Goal: Navigation & Orientation: Find specific page/section

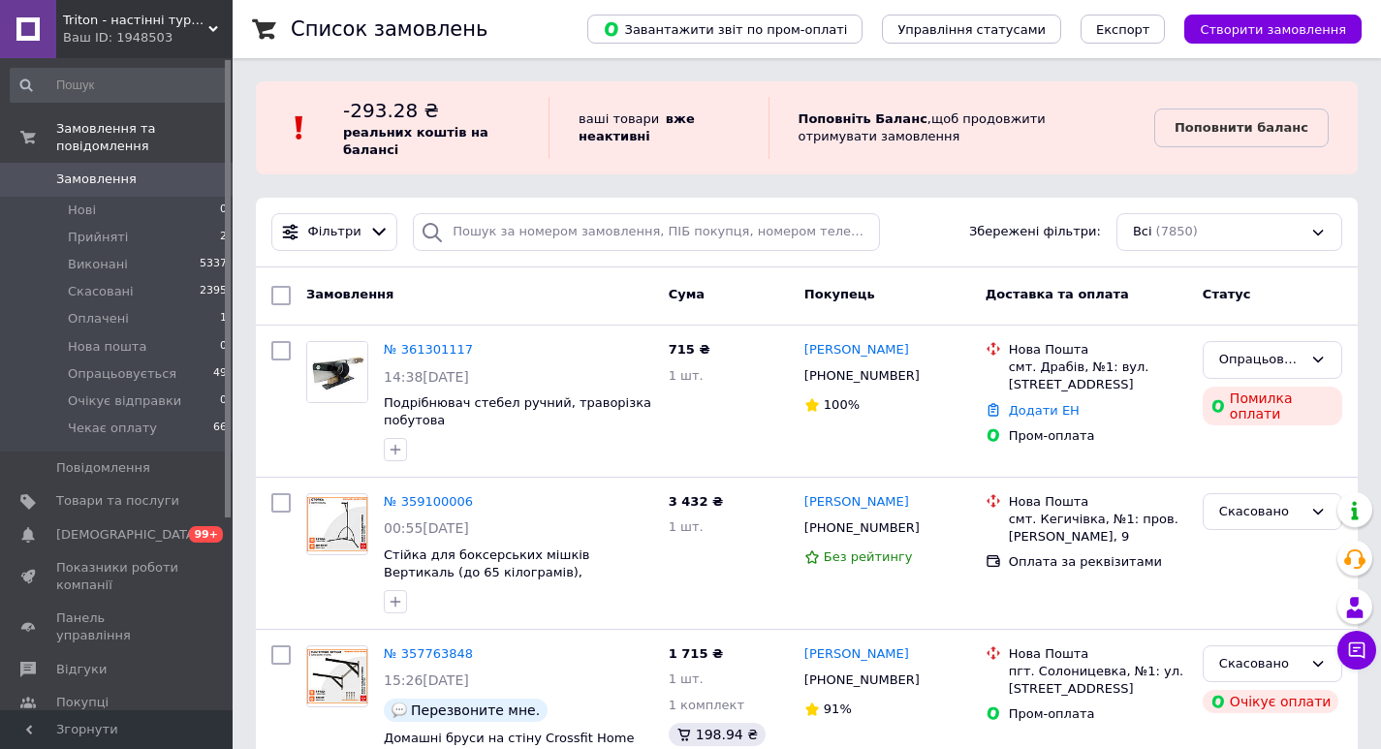
click at [146, 13] on span "Triton - настінні турніки та бруси для дому від виробника" at bounding box center [135, 20] width 145 height 17
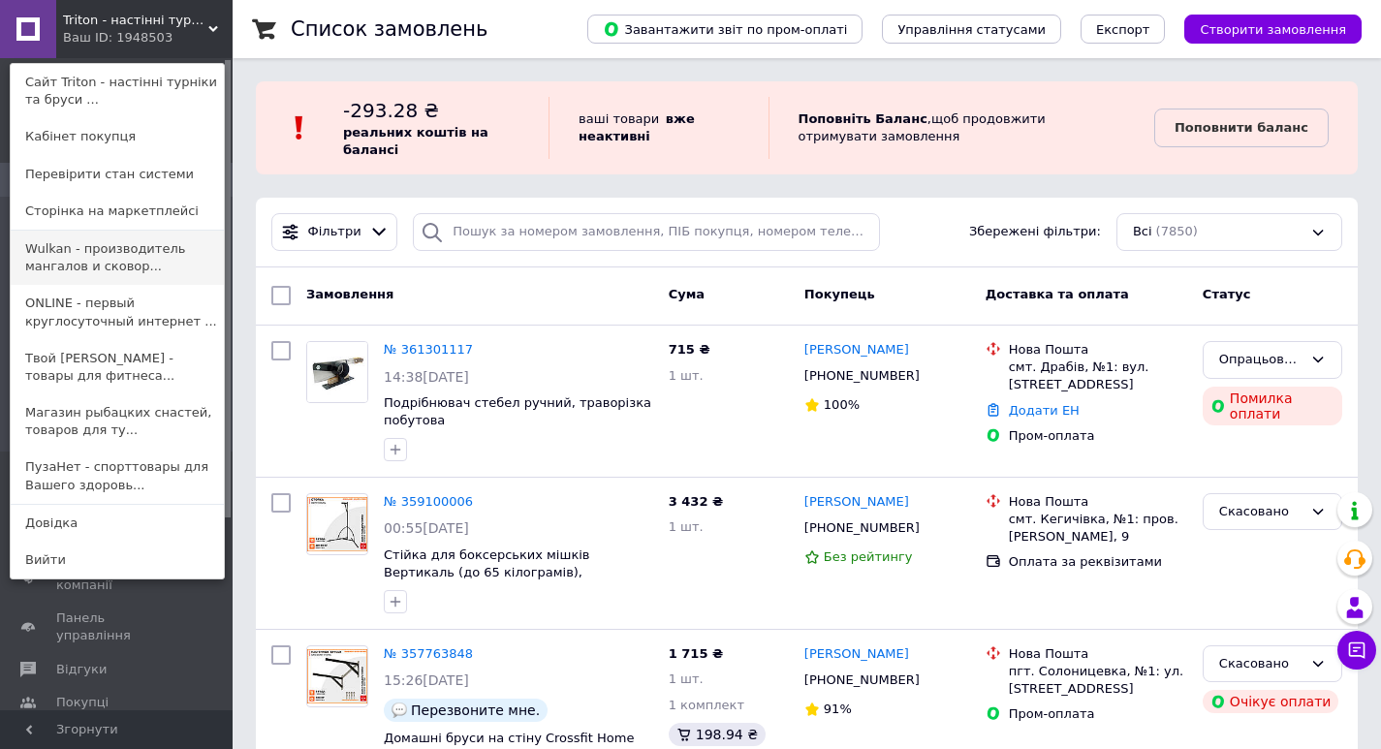
click at [96, 248] on link "Wulkan - производитель мангалов и сковор..." at bounding box center [117, 258] width 213 height 54
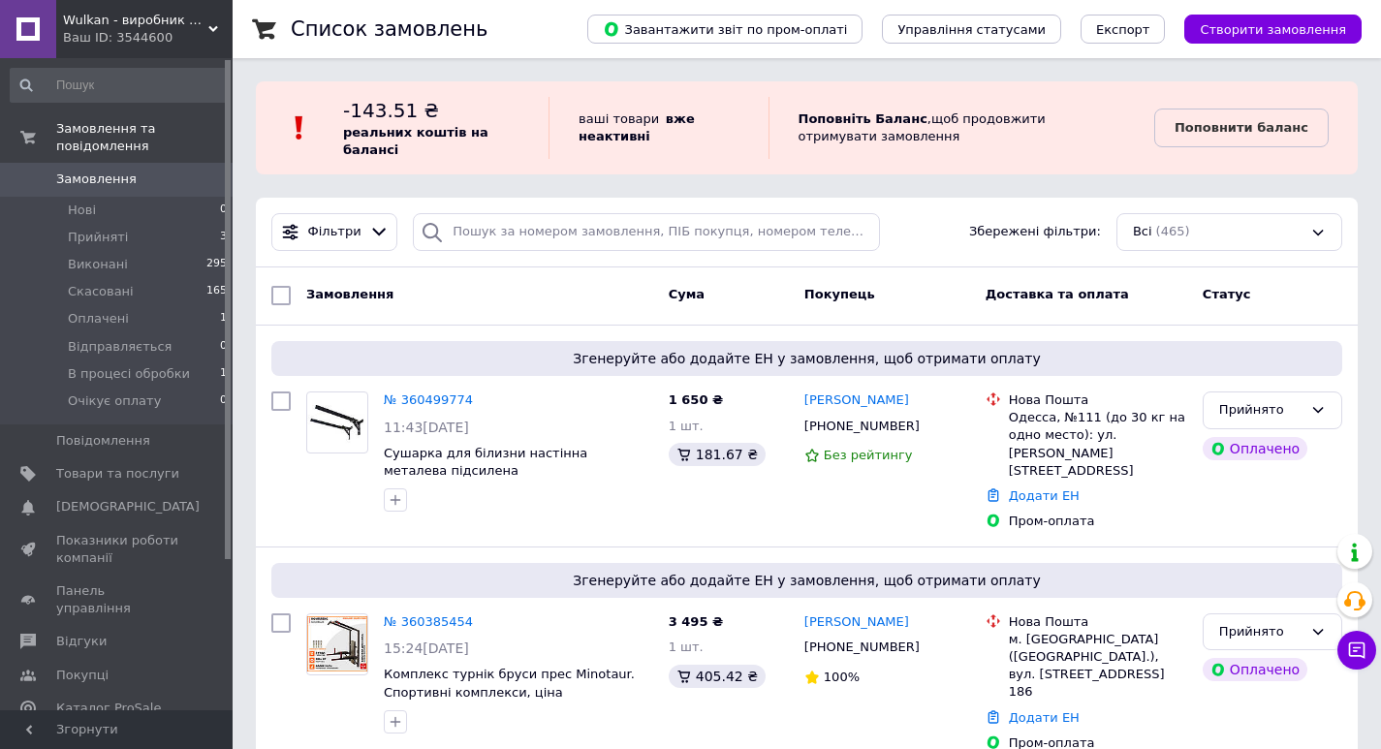
click at [133, 27] on span "Wulkan - виробник мангалів і сковорідок для приємного відпочинку!" at bounding box center [135, 20] width 145 height 17
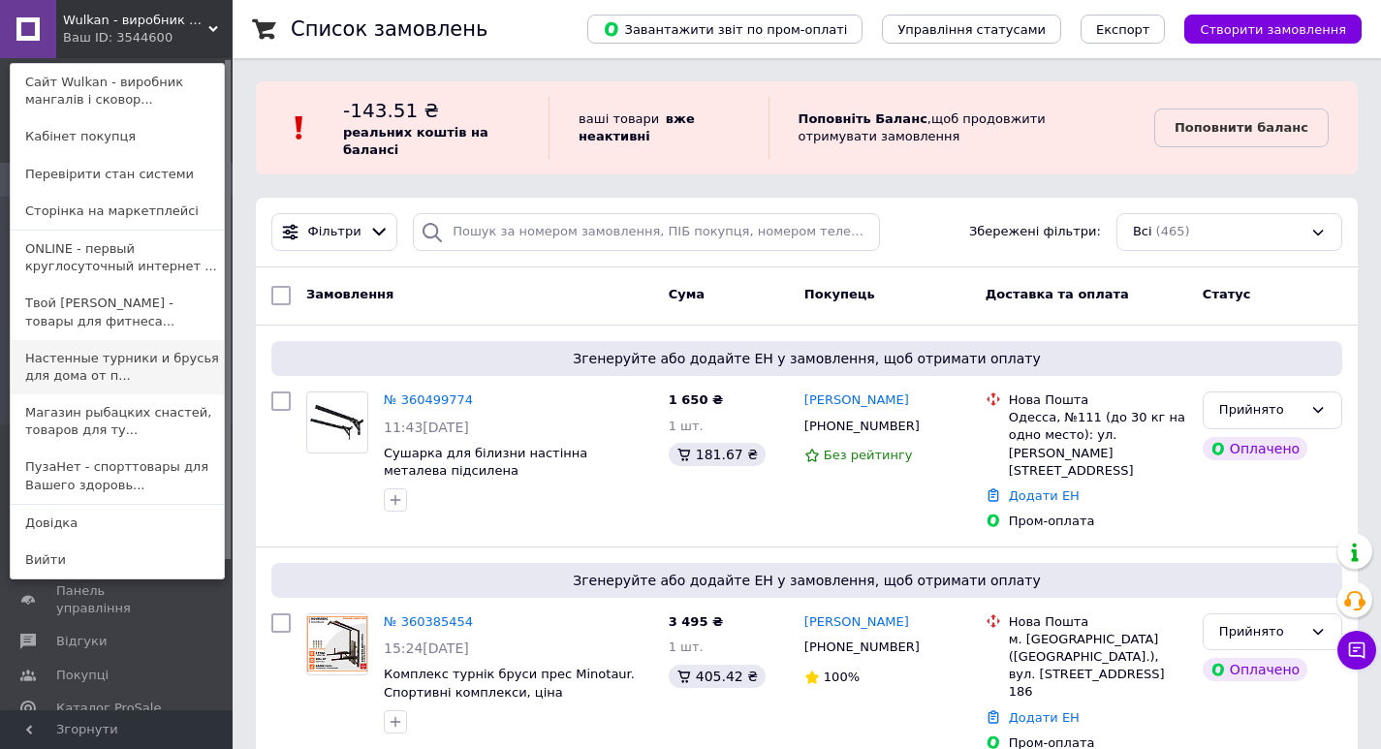
click at [118, 375] on link "Настенные турники и брусья для дома от п..." at bounding box center [117, 367] width 213 height 54
